Goal: Contribute content: Add original content to the website for others to see

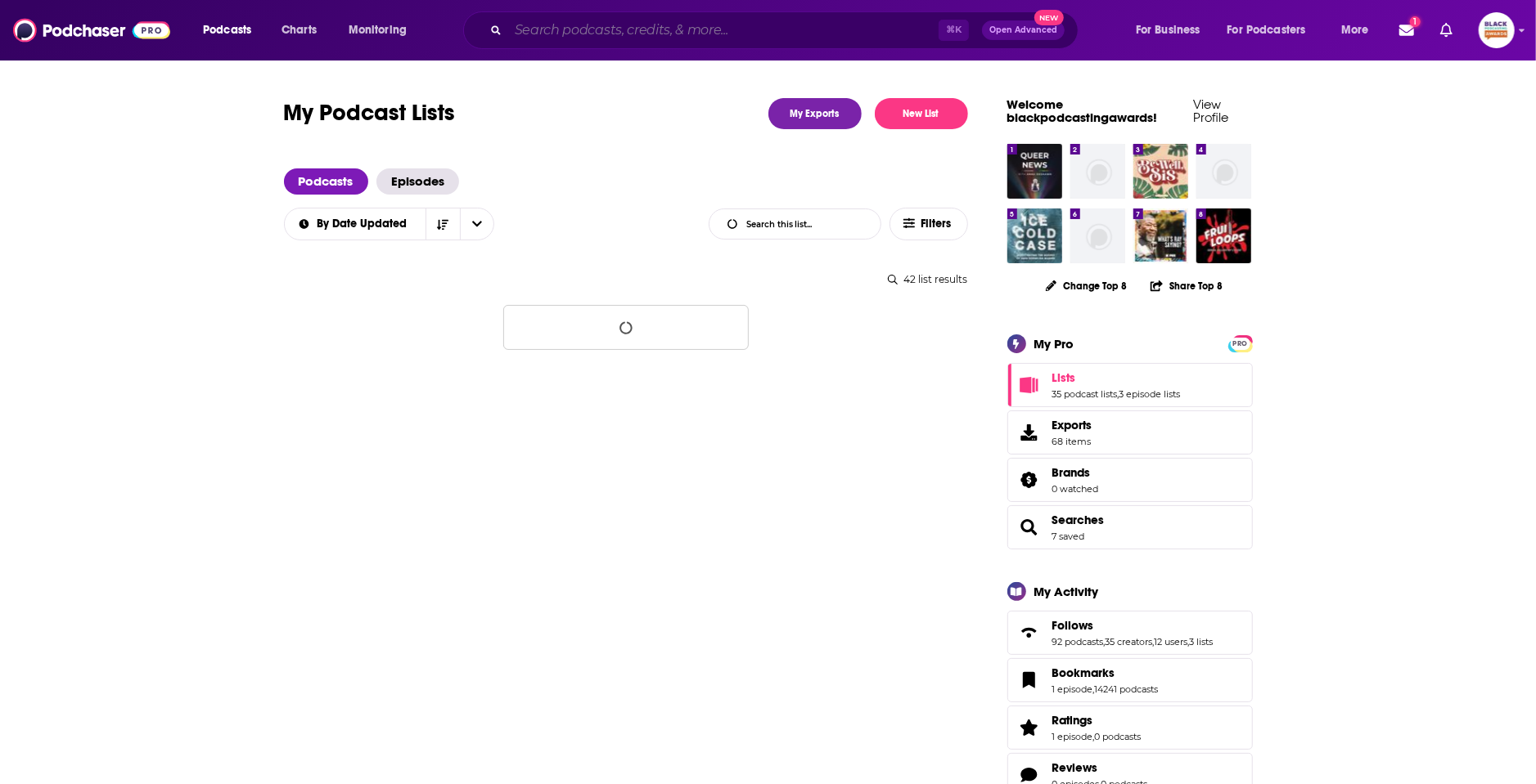
click at [567, 41] on input "Search podcasts, credits, & more..." at bounding box center [724, 30] width 431 height 26
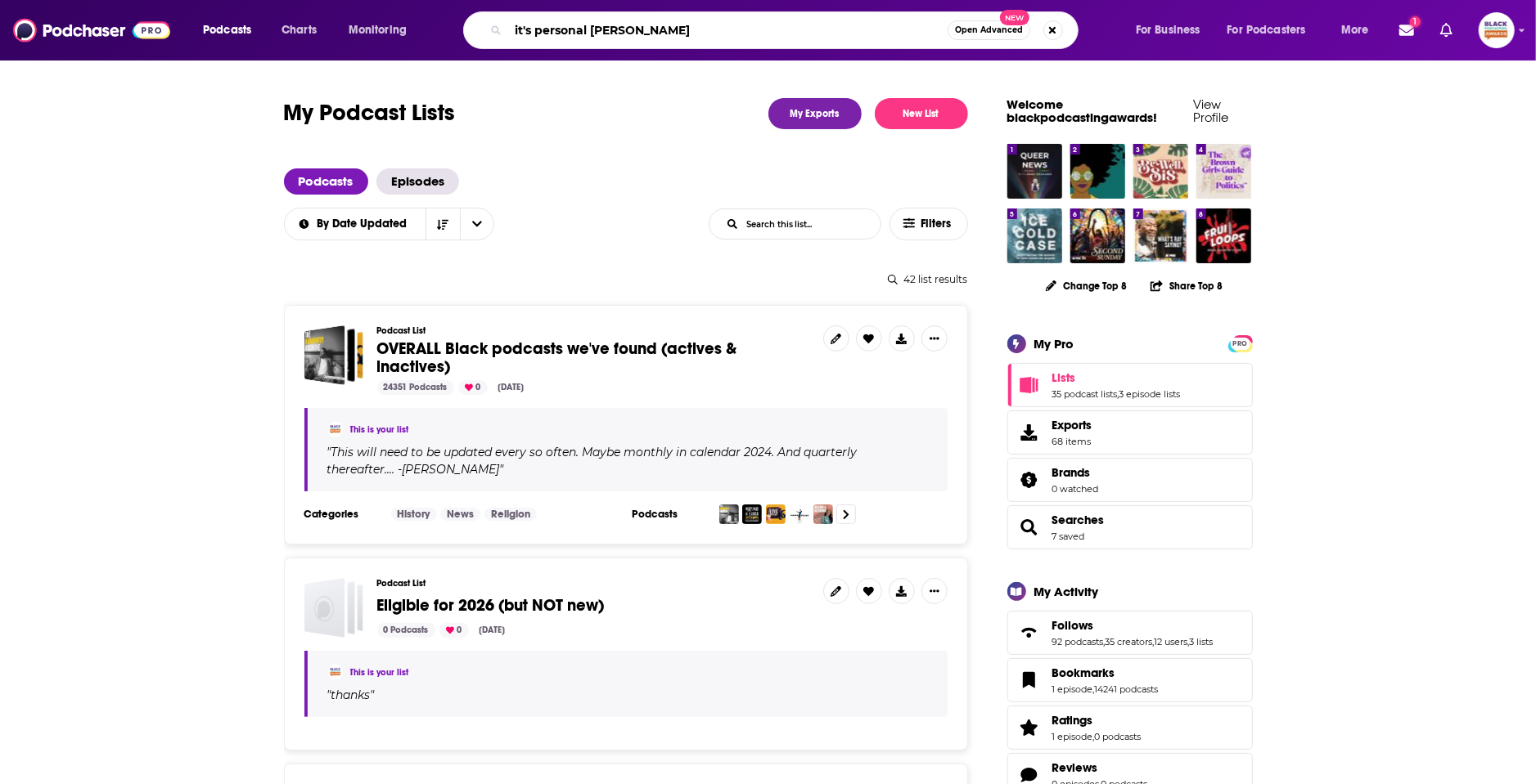
type input "it's personal [PERSON_NAME]"
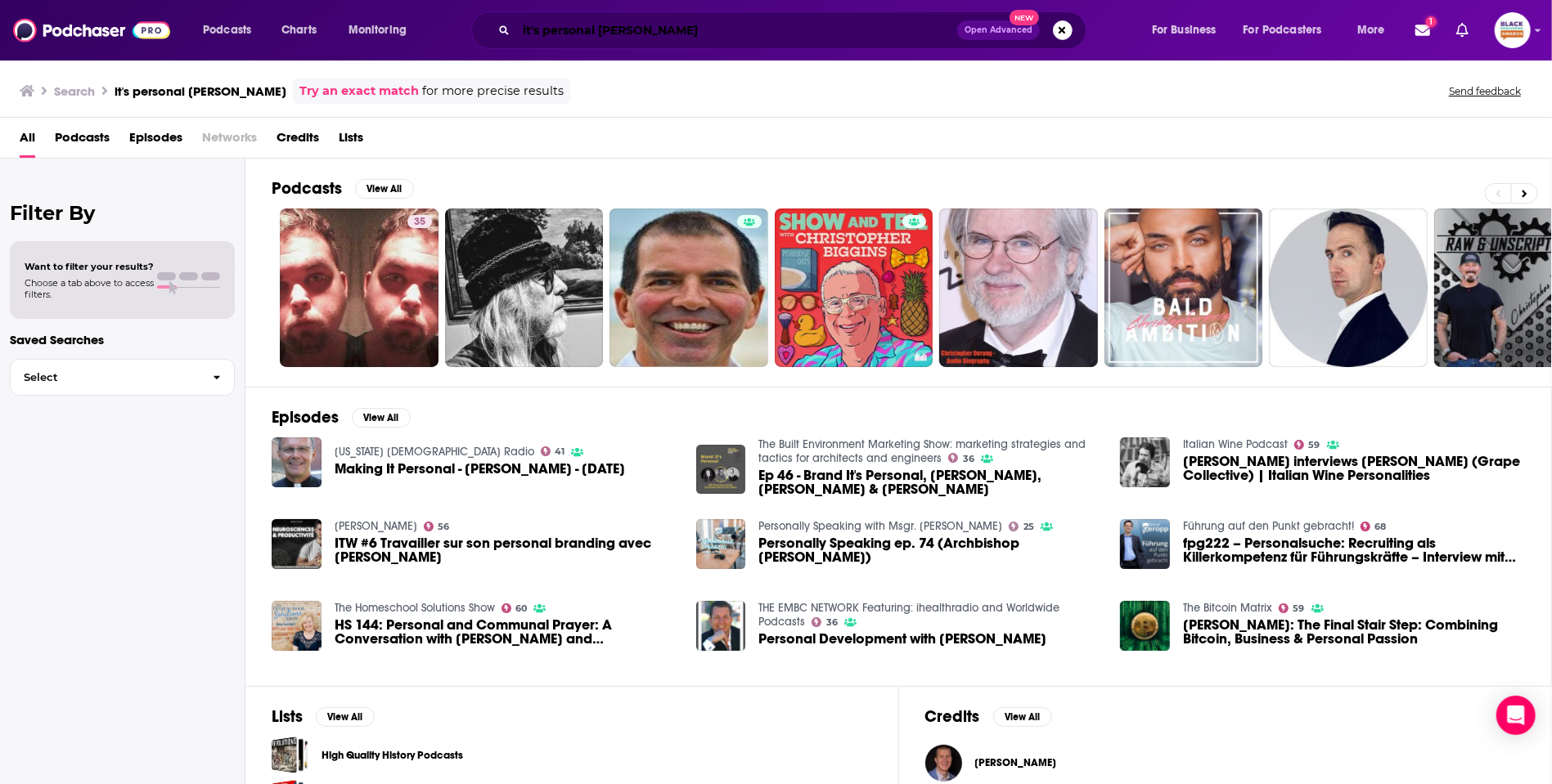
click at [700, 32] on input "it's personal [PERSON_NAME]" at bounding box center [737, 30] width 441 height 26
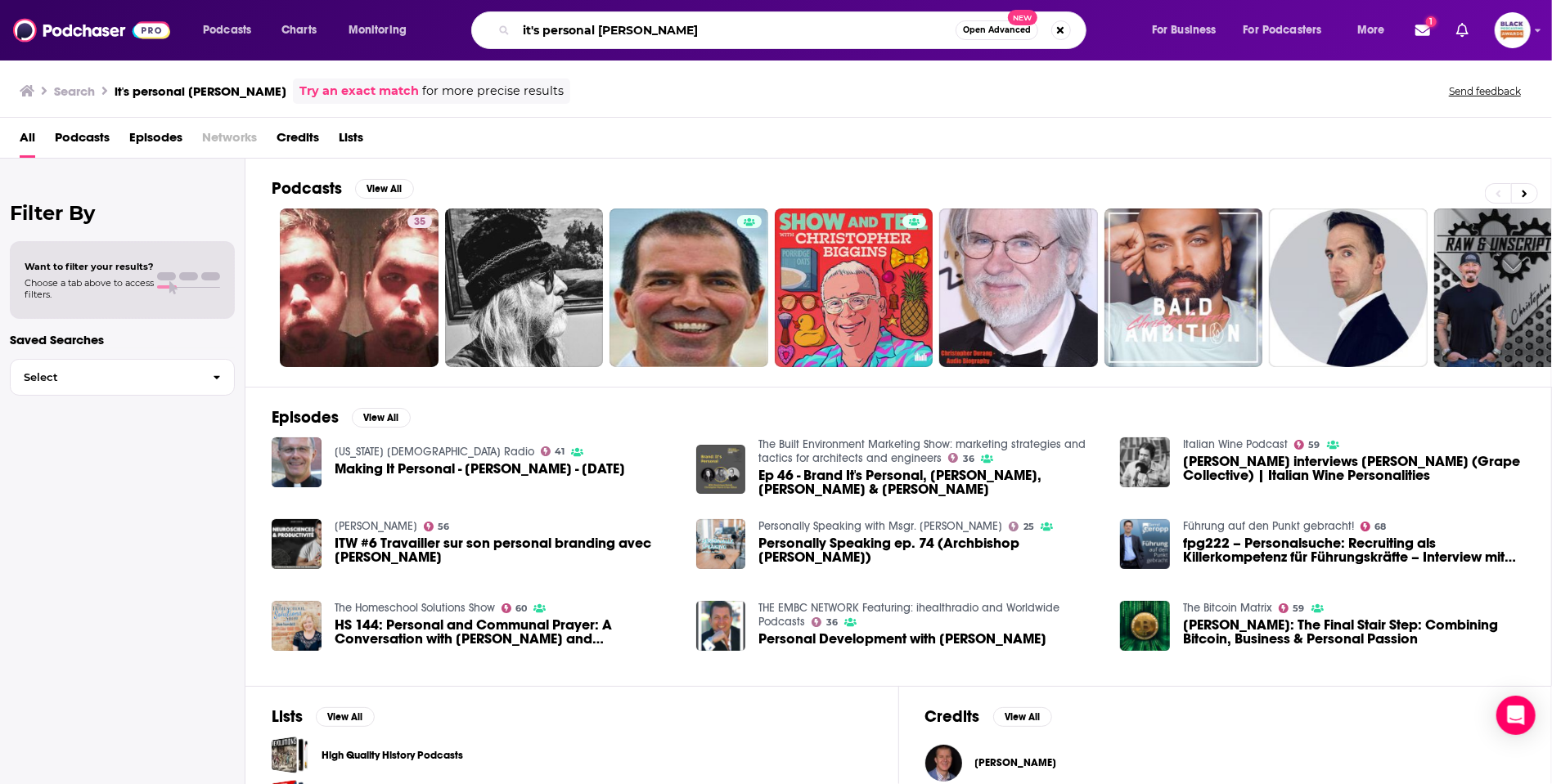
paste input "It's Personal for [PERSON_NAME]"
type input "It's Personal for [PERSON_NAME]"
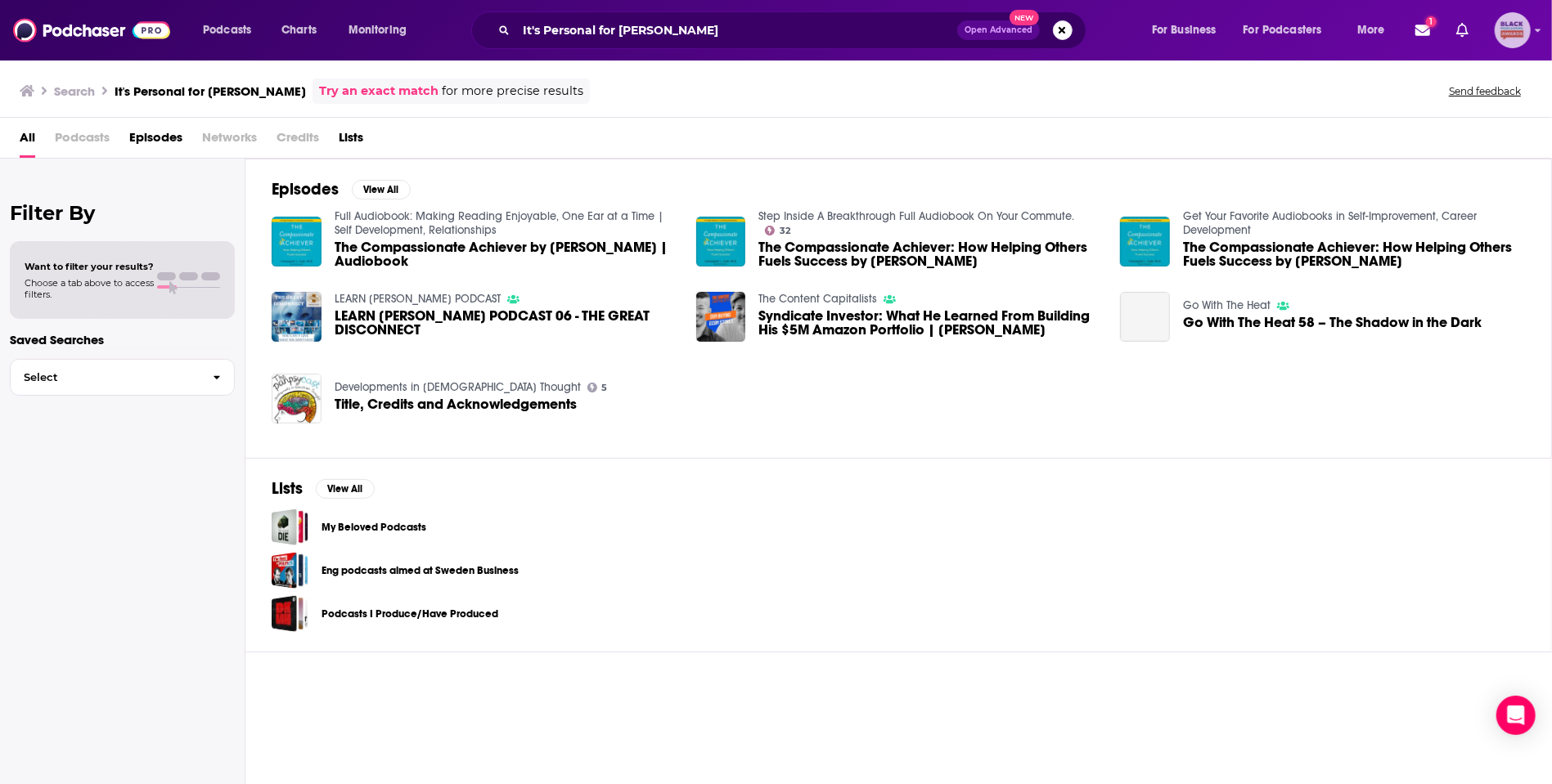
click at [1535, 30] on icon "Show profile menu" at bounding box center [1538, 30] width 6 height 3
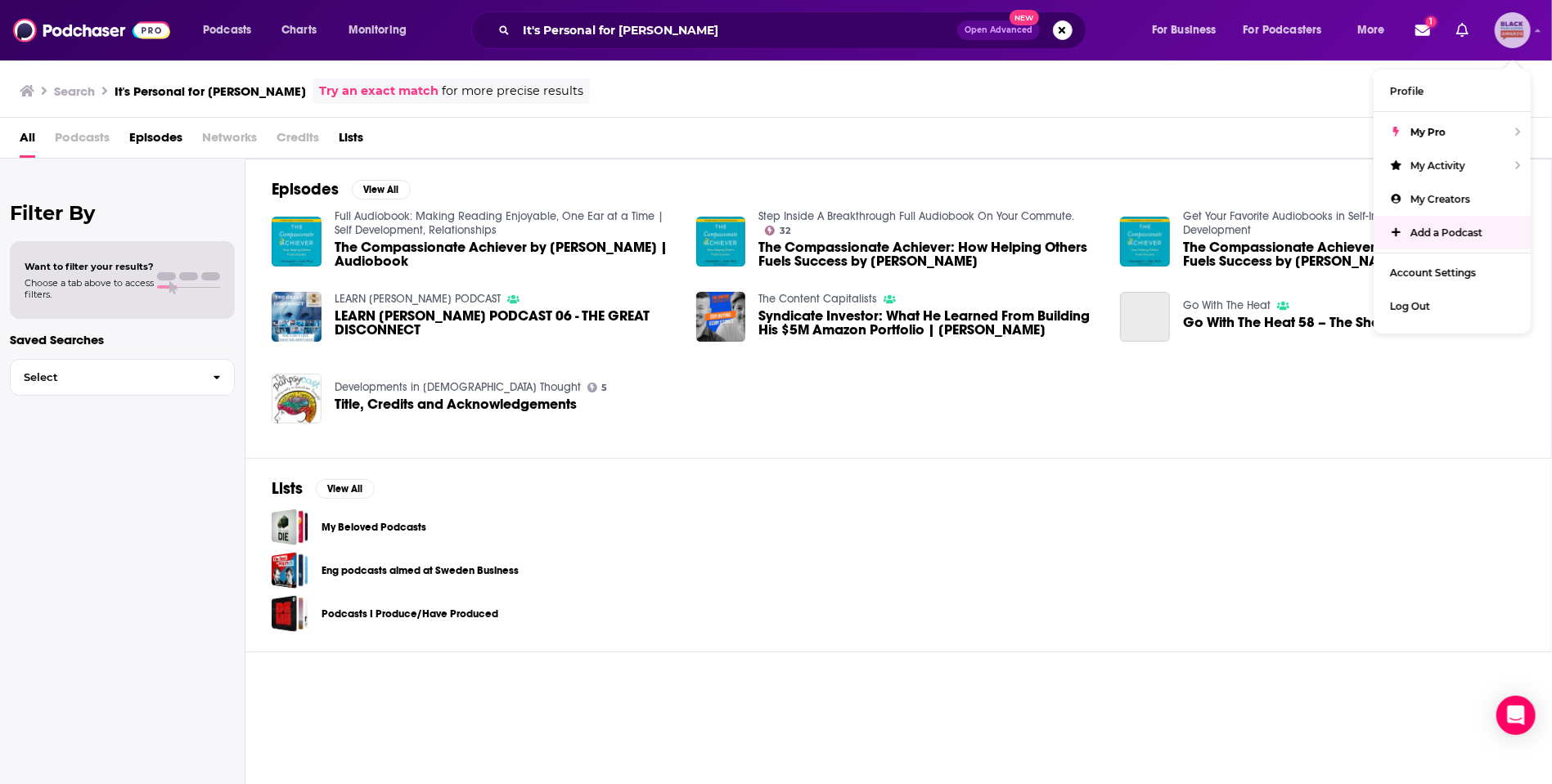
click at [1447, 227] on span "Add a Podcast" at bounding box center [1446, 233] width 72 height 13
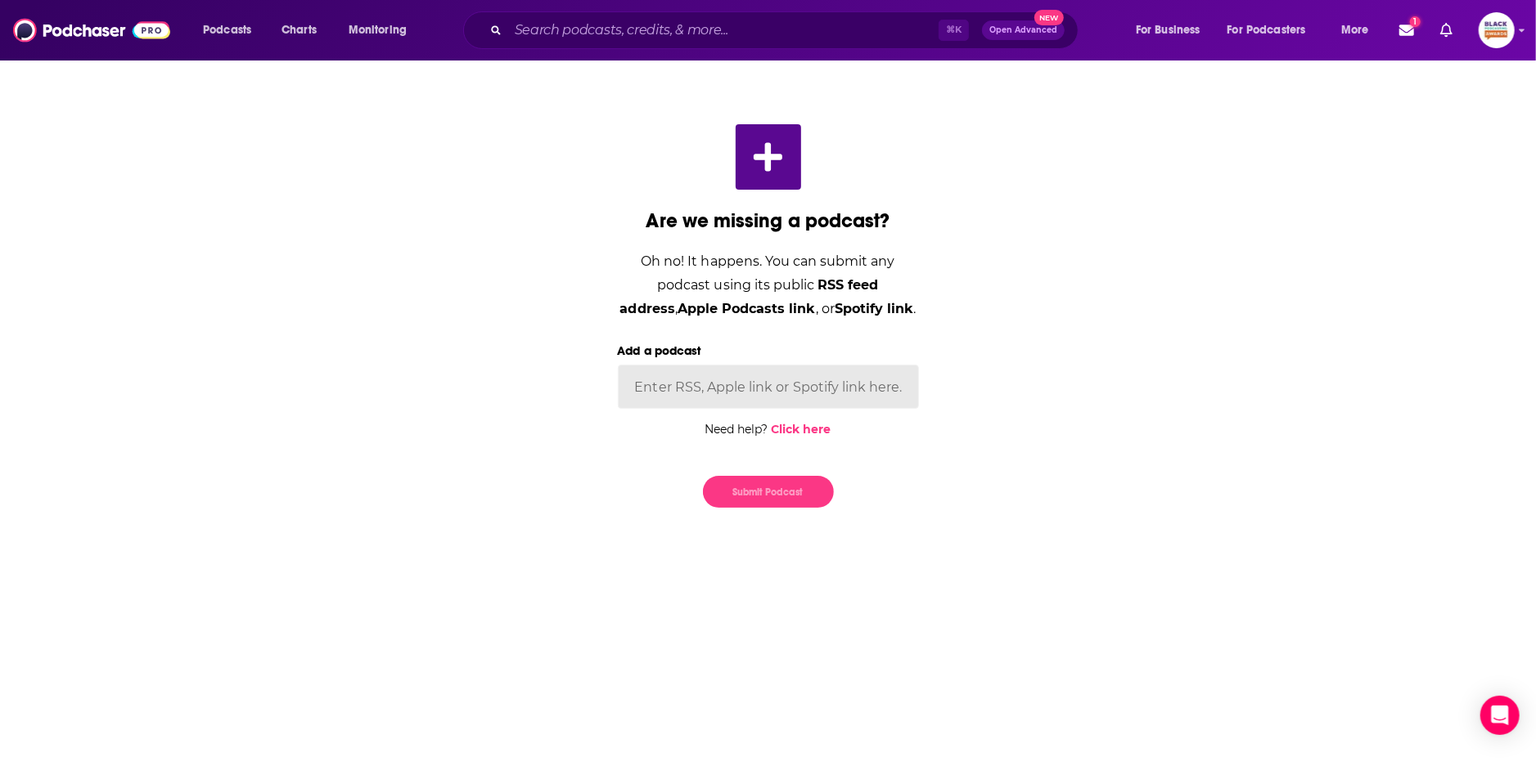
click at [755, 390] on input "Add a podcast" at bounding box center [769, 387] width 301 height 44
paste input "[URL][DOMAIN_NAME][PERSON_NAME]"
type input "[URL][DOMAIN_NAME][PERSON_NAME]"
click at [768, 497] on button "Submit Podcast" at bounding box center [769, 491] width 131 height 32
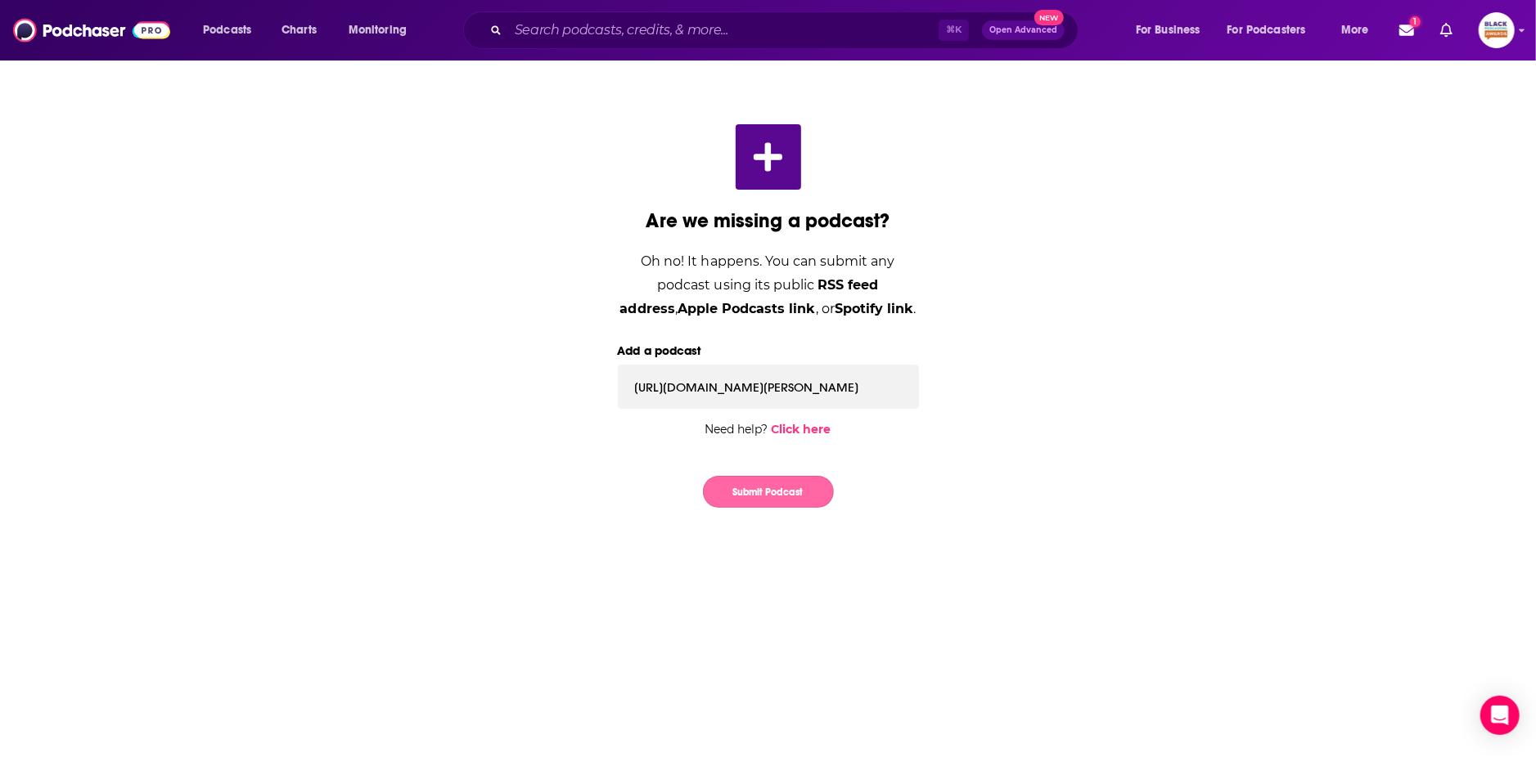
scroll to position [0, 0]
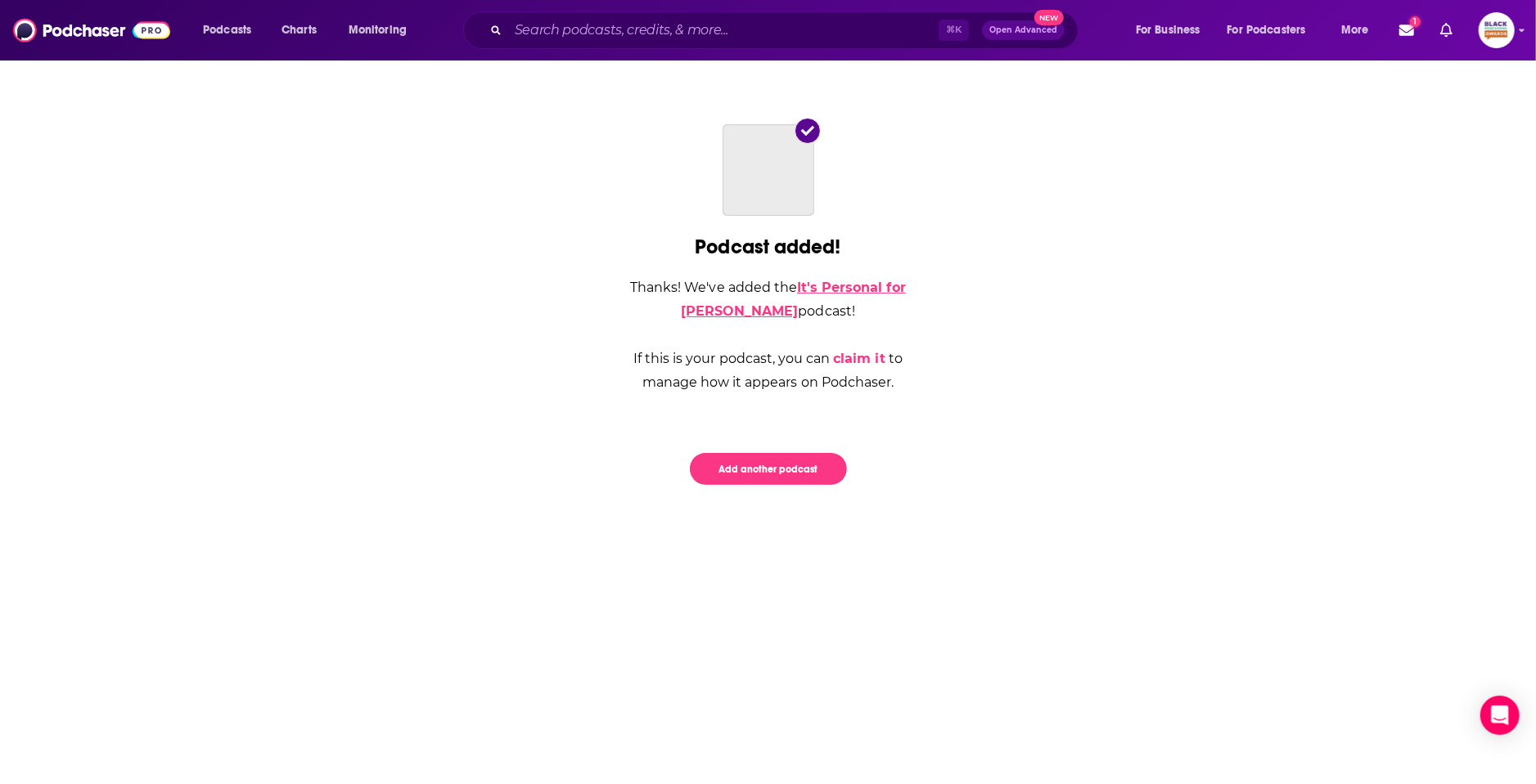
click at [856, 289] on link "It's Personal for [PERSON_NAME]" at bounding box center [793, 299] width 225 height 40
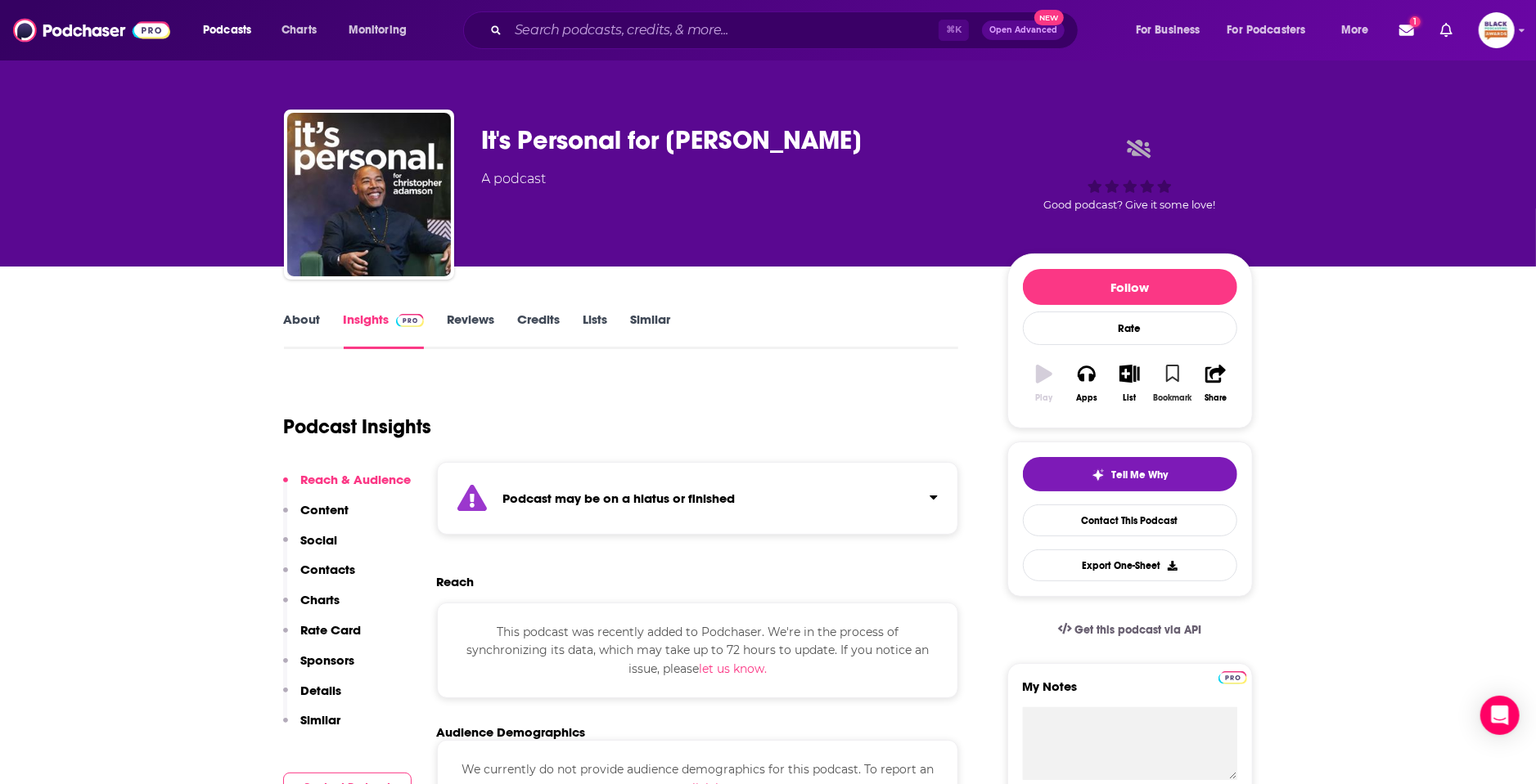
click at [1171, 380] on icon "button" at bounding box center [1173, 374] width 14 height 18
click at [1132, 373] on icon "button" at bounding box center [1129, 374] width 20 height 18
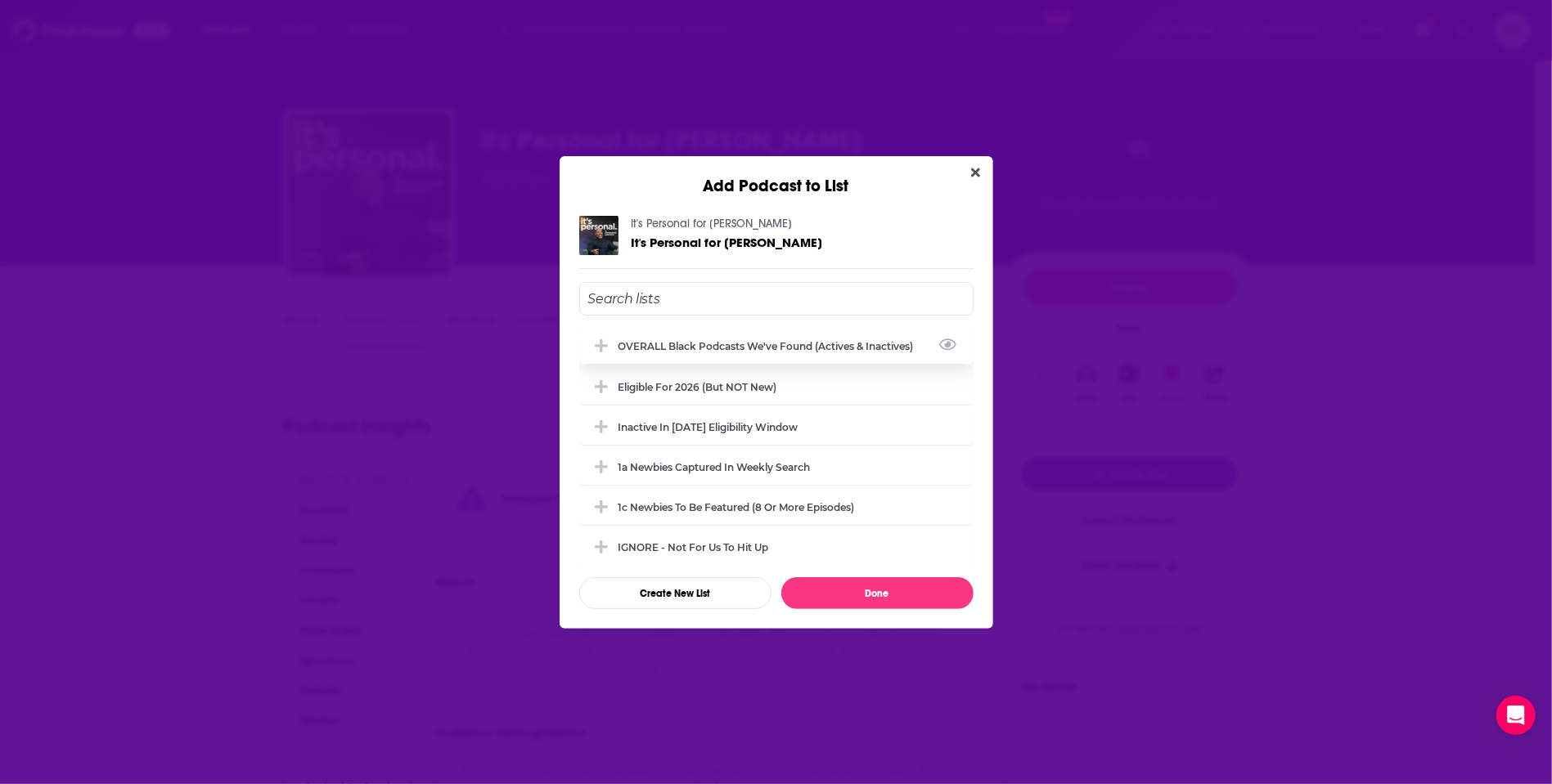
click at [720, 345] on div "OVERALL Black podcasts we've found (actives & inactives)" at bounding box center [771, 346] width 305 height 13
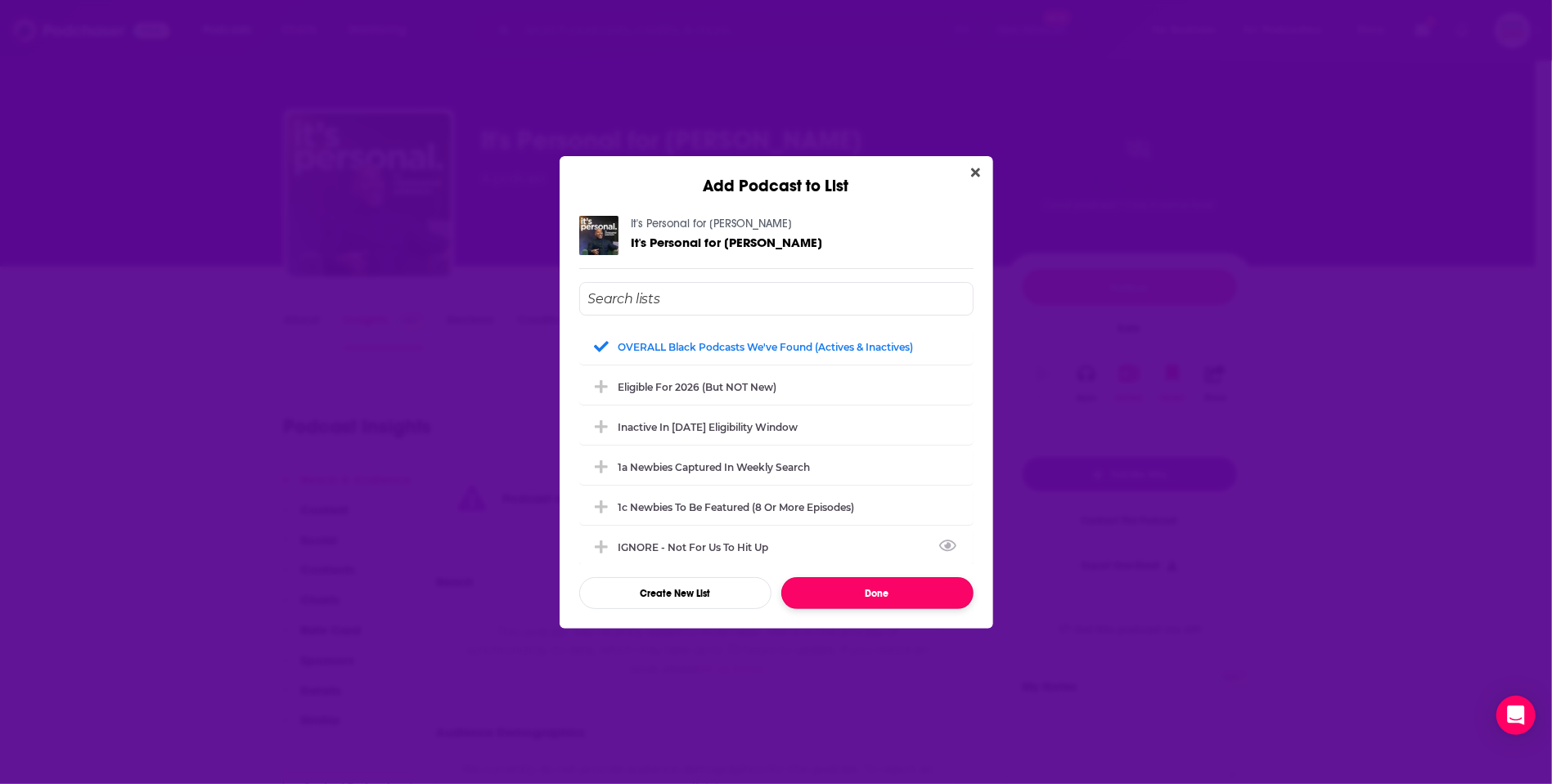
click at [884, 602] on button "Done" at bounding box center [877, 593] width 192 height 32
